Goal: Task Accomplishment & Management: Complete application form

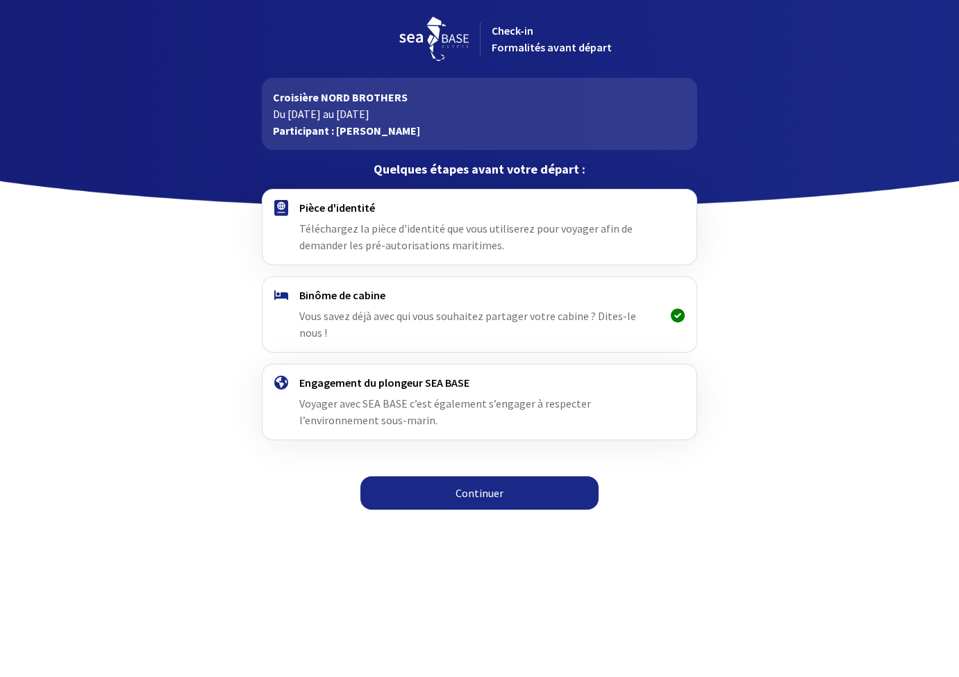
click at [667, 310] on div at bounding box center [677, 314] width 36 height 53
click at [677, 315] on icon at bounding box center [678, 315] width 14 height 1
click at [477, 480] on link "Continuer" at bounding box center [479, 492] width 238 height 33
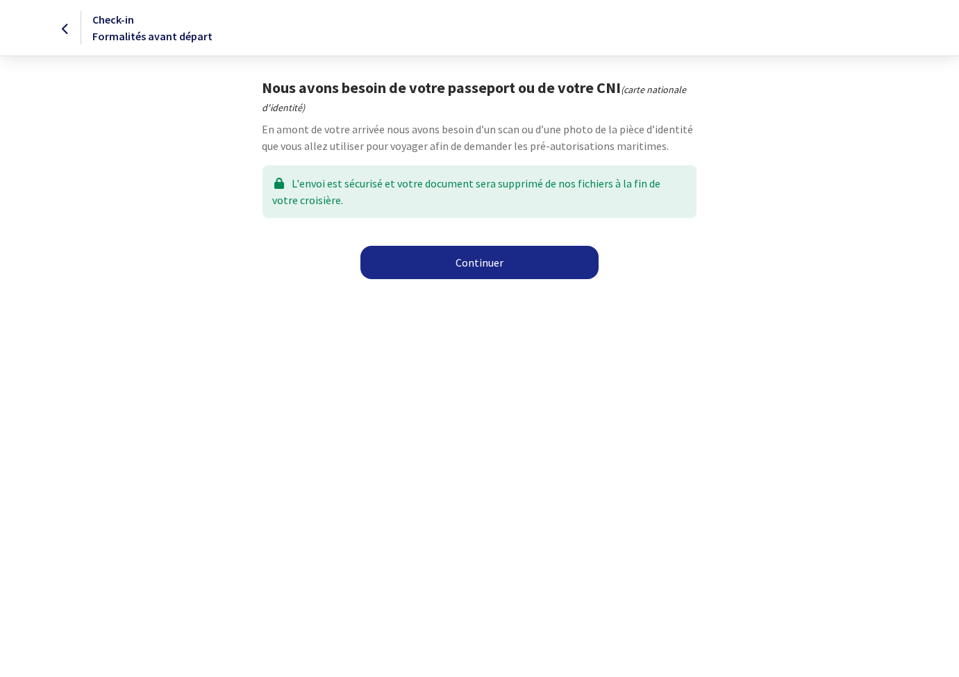
click at [469, 262] on link "Continuer" at bounding box center [479, 262] width 238 height 33
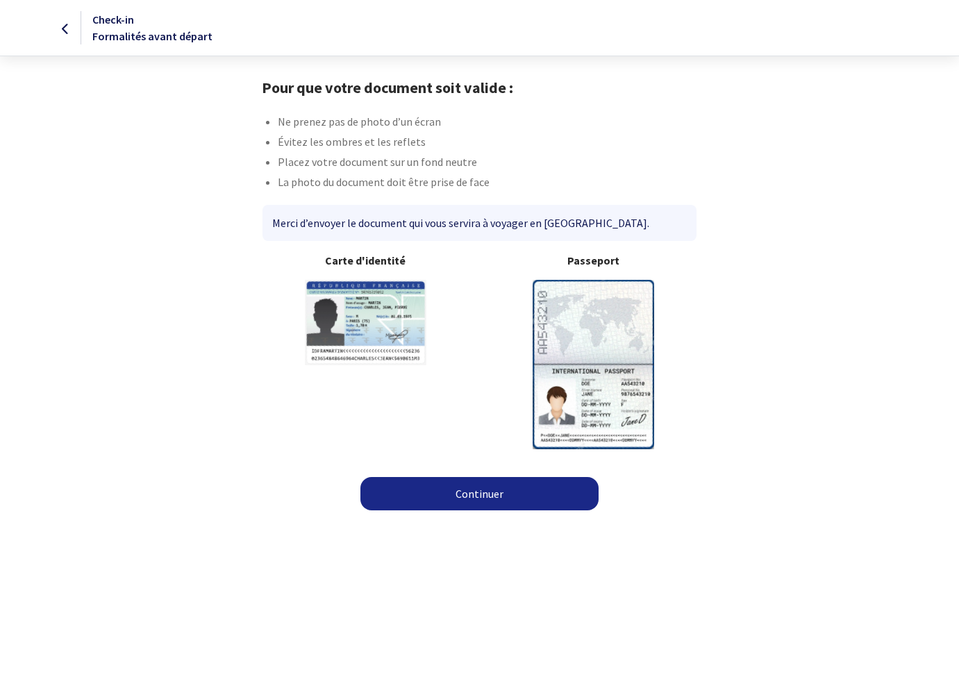
click at [474, 497] on link "Continuer" at bounding box center [479, 493] width 238 height 33
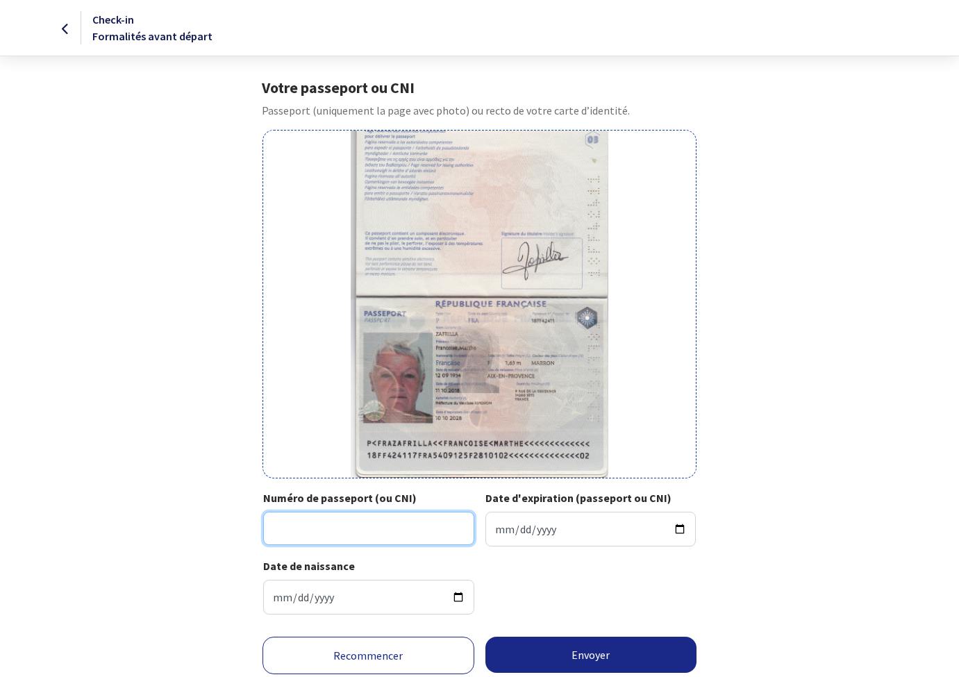
click at [324, 528] on input "Numéro de passeport (ou CNI)" at bounding box center [368, 528] width 211 height 33
type input "18FF42411"
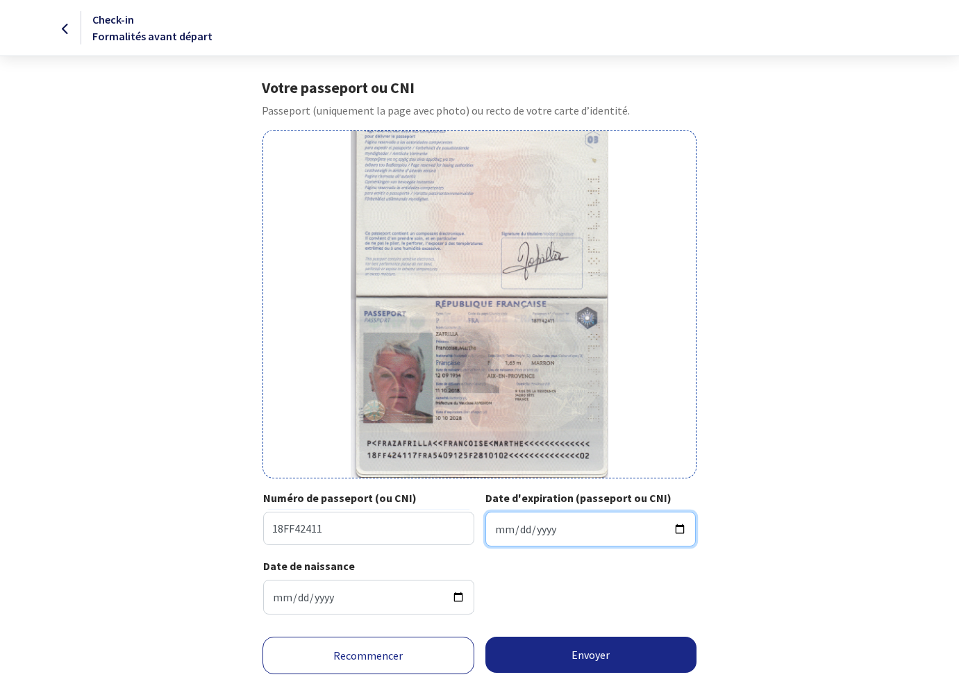
click at [519, 532] on input "Date d'expiration (passeport ou CNI)" at bounding box center [590, 529] width 211 height 35
click at [498, 534] on input "Date d'expiration (passeport ou CNI)" at bounding box center [590, 529] width 211 height 35
click at [516, 528] on input "Date d'expiration (passeport ou CNI)" at bounding box center [590, 529] width 211 height 35
click at [541, 530] on input "Date d'expiration (passeport ou CNI)" at bounding box center [590, 529] width 211 height 35
click at [499, 530] on input "Date d'expiration (passeport ou CNI)" at bounding box center [590, 529] width 211 height 35
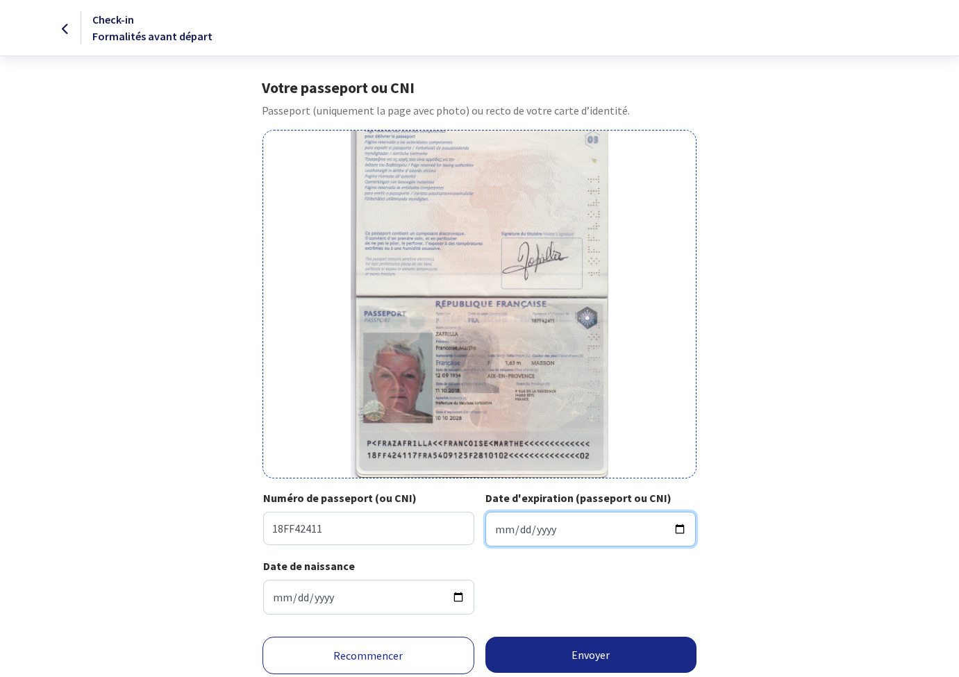
click at [537, 526] on input "Date d'expiration (passeport ou CNI)" at bounding box center [590, 529] width 211 height 35
type input "2028-10-10"
click at [642, 592] on div "Date de naissance 1954-09-12" at bounding box center [479, 591] width 432 height 68
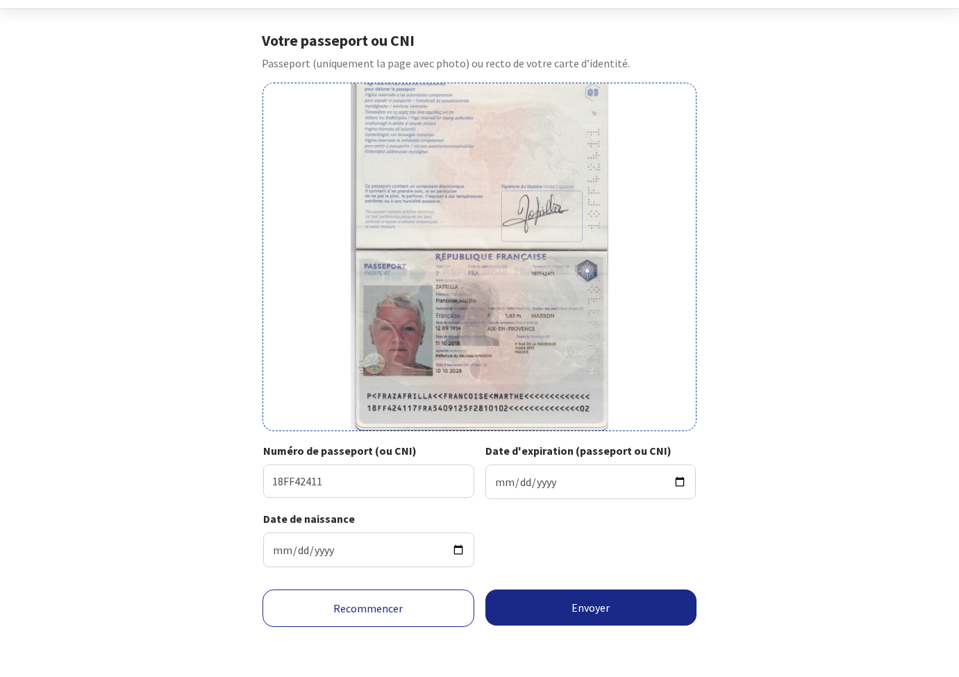
scroll to position [58, 0]
click at [610, 609] on button "Envoyer" at bounding box center [591, 607] width 212 height 36
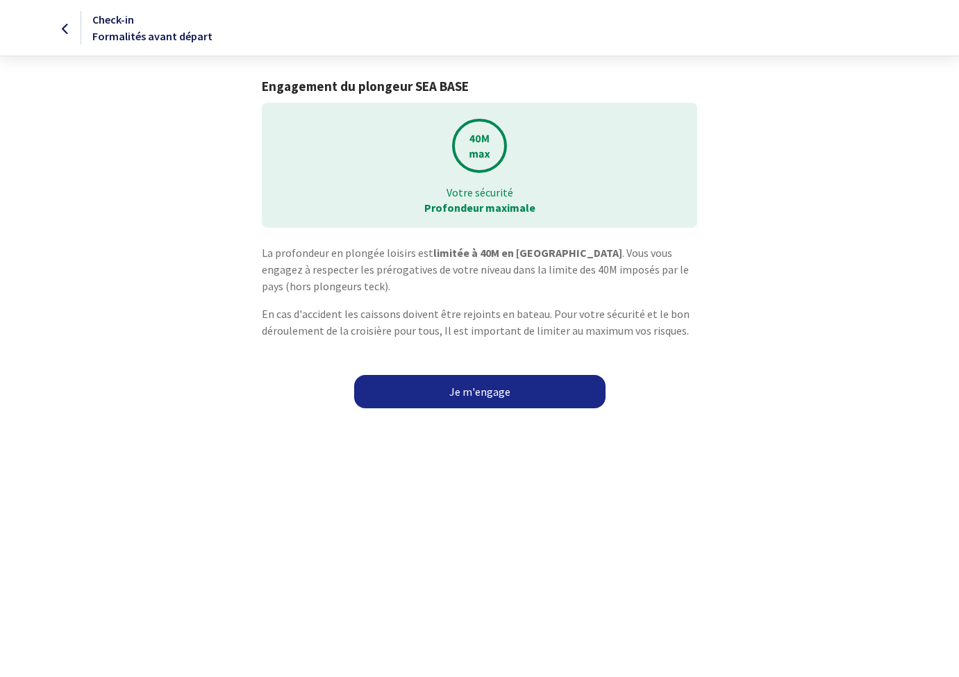
click at [484, 392] on link "Je m'engage" at bounding box center [479, 391] width 251 height 33
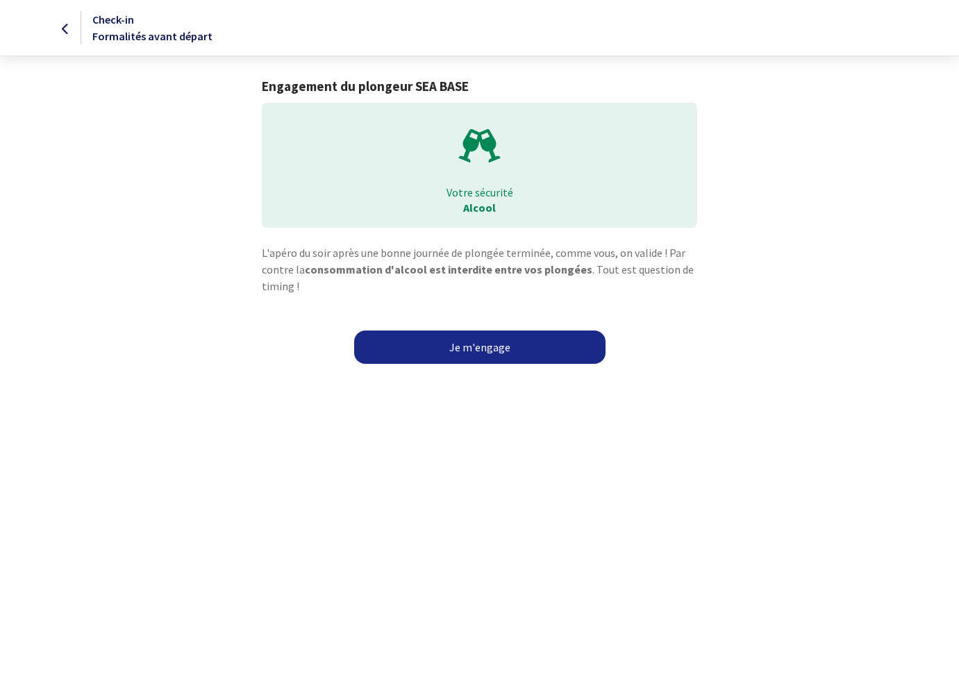
click at [477, 351] on link "Je m'engage" at bounding box center [479, 346] width 251 height 33
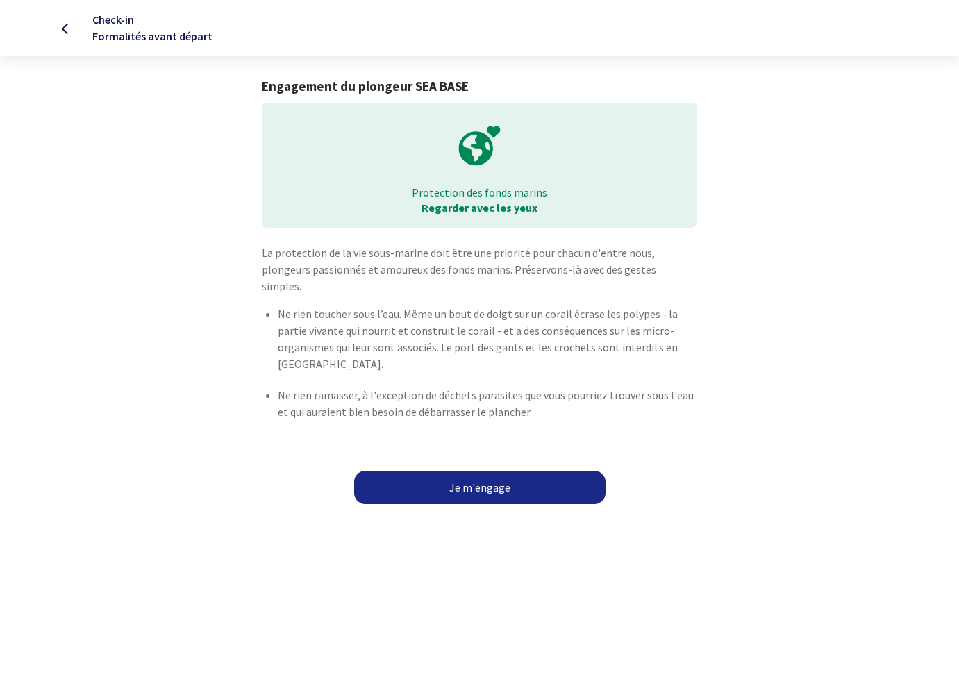
click at [478, 476] on link "Je m'engage" at bounding box center [479, 487] width 251 height 33
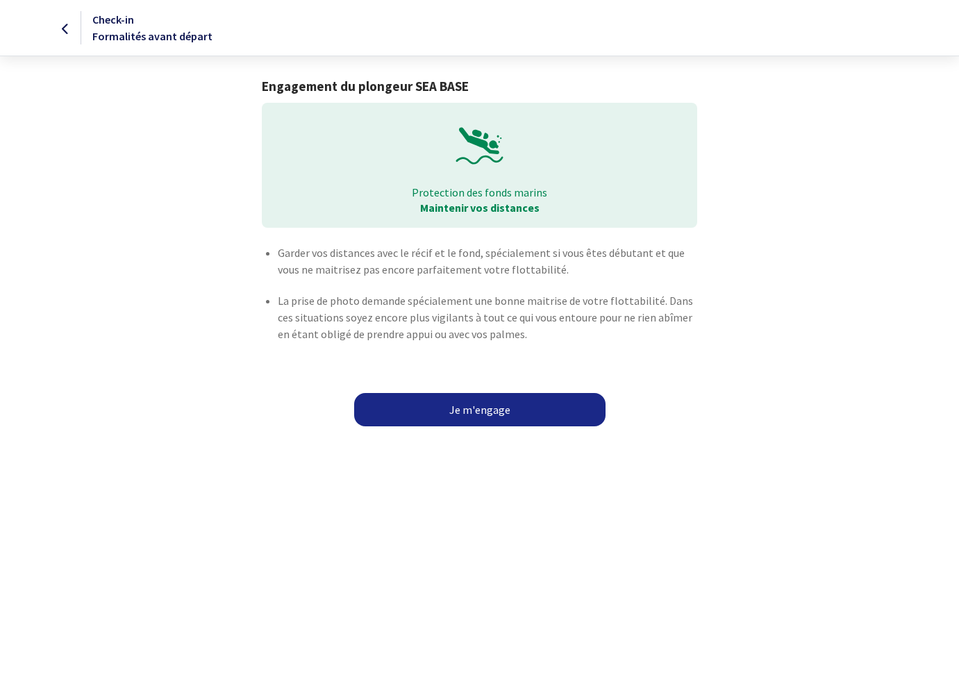
click at [483, 409] on link "Je m'engage" at bounding box center [479, 409] width 251 height 33
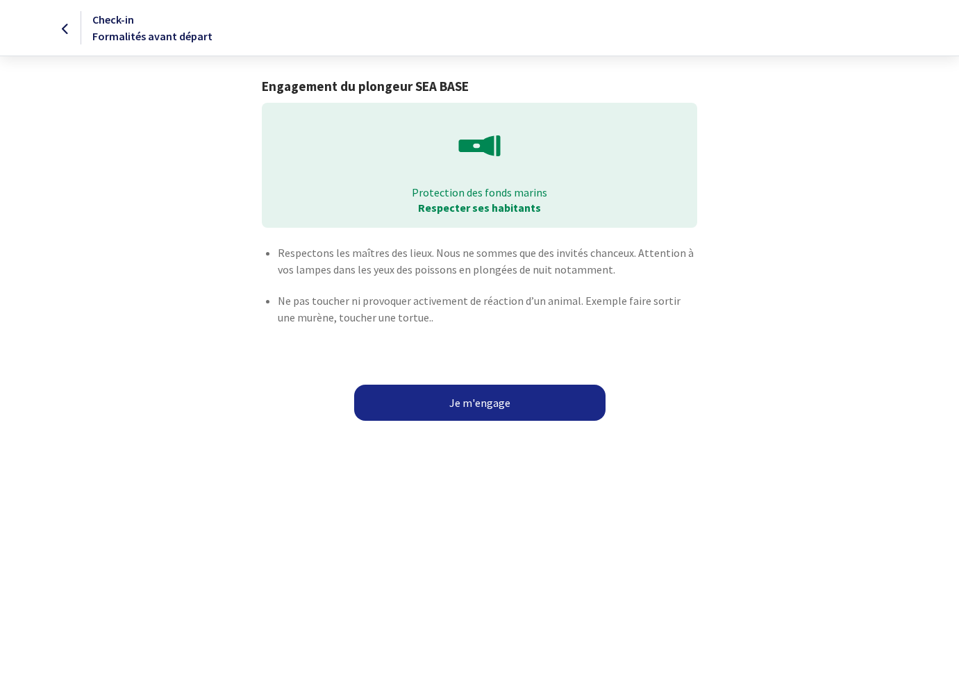
click at [483, 409] on button "Je m'engage" at bounding box center [479, 403] width 251 height 36
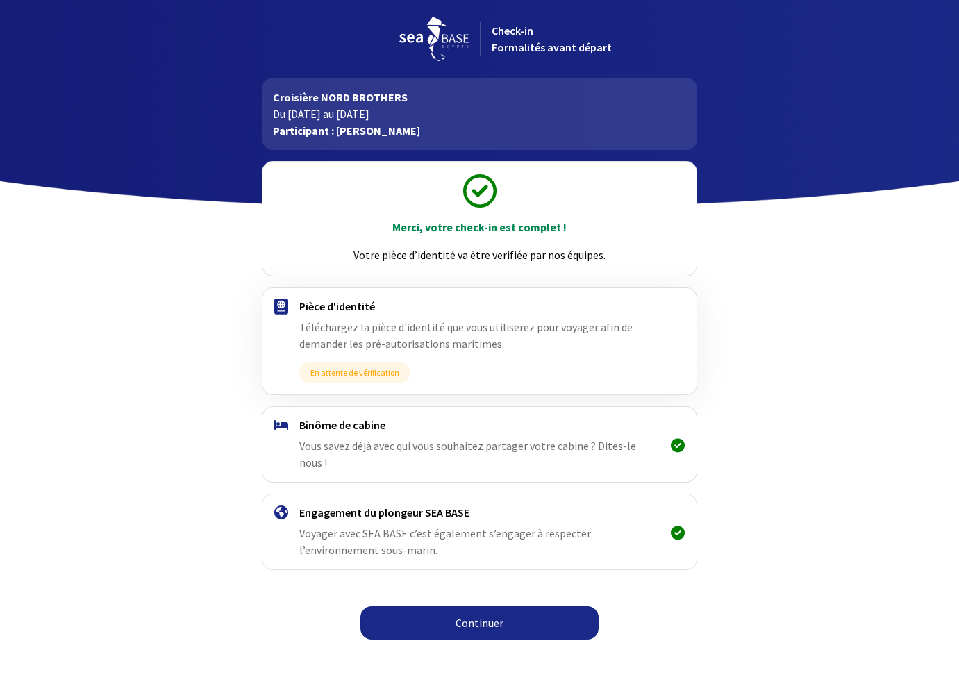
click at [526, 432] on div "Binôme de cabine Vous savez déjà avec qui vous souhaitez partager votre cabine …" at bounding box center [479, 444] width 360 height 53
click at [469, 610] on link "Continuer" at bounding box center [479, 622] width 238 height 33
click at [485, 606] on link "Continuer" at bounding box center [479, 622] width 238 height 33
click at [681, 445] on icon at bounding box center [678, 445] width 14 height 1
click at [677, 532] on icon at bounding box center [678, 532] width 14 height 1
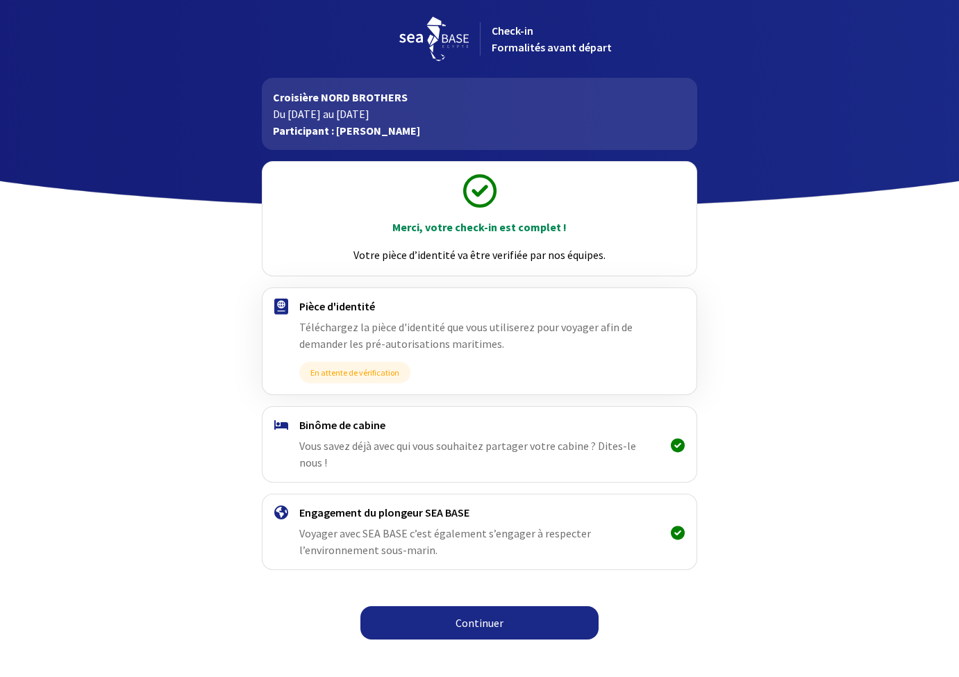
click at [476, 608] on link "Continuer" at bounding box center [479, 622] width 238 height 33
